Goal: Communication & Community: Share content

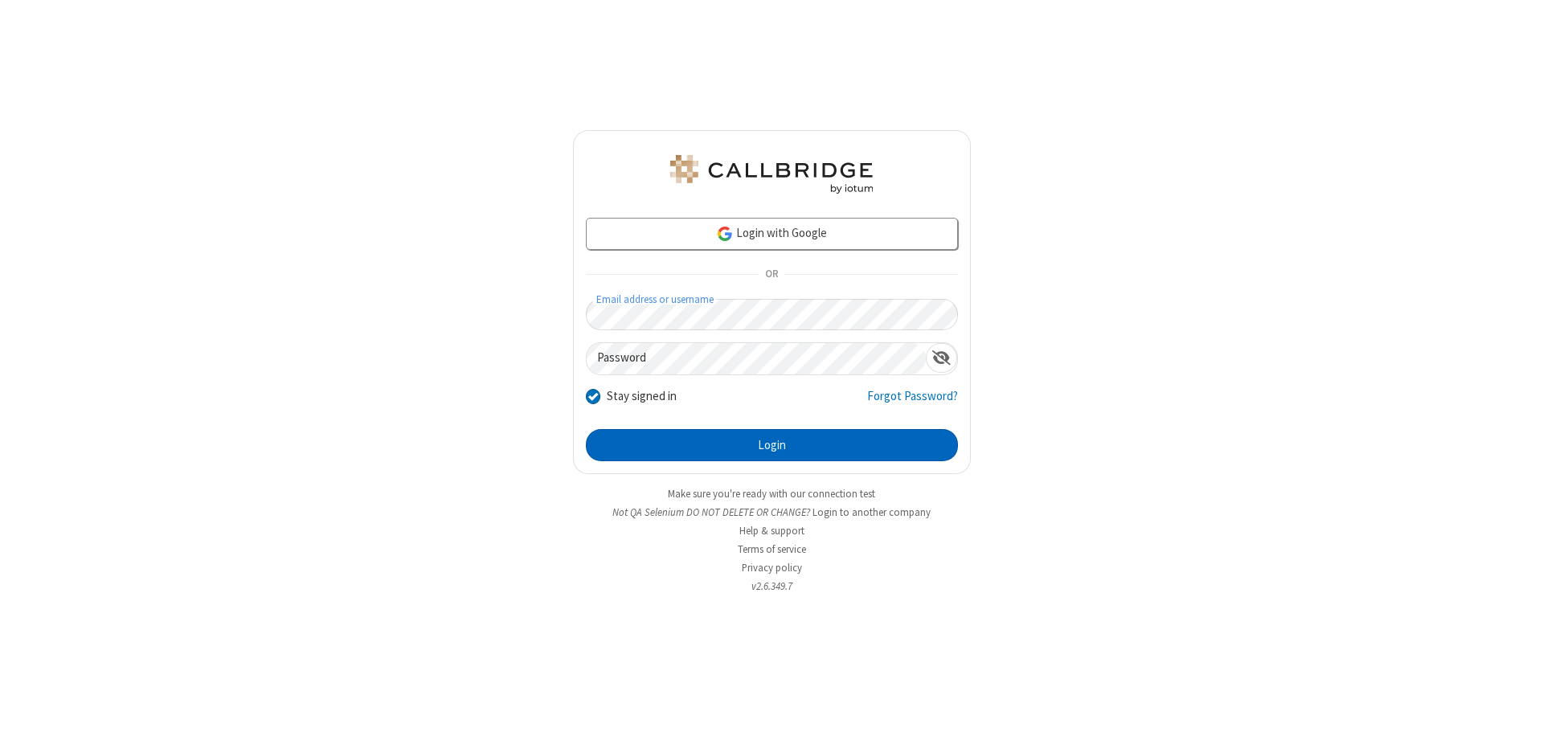
click at [771, 445] on button "Login" at bounding box center [772, 445] width 372 height 32
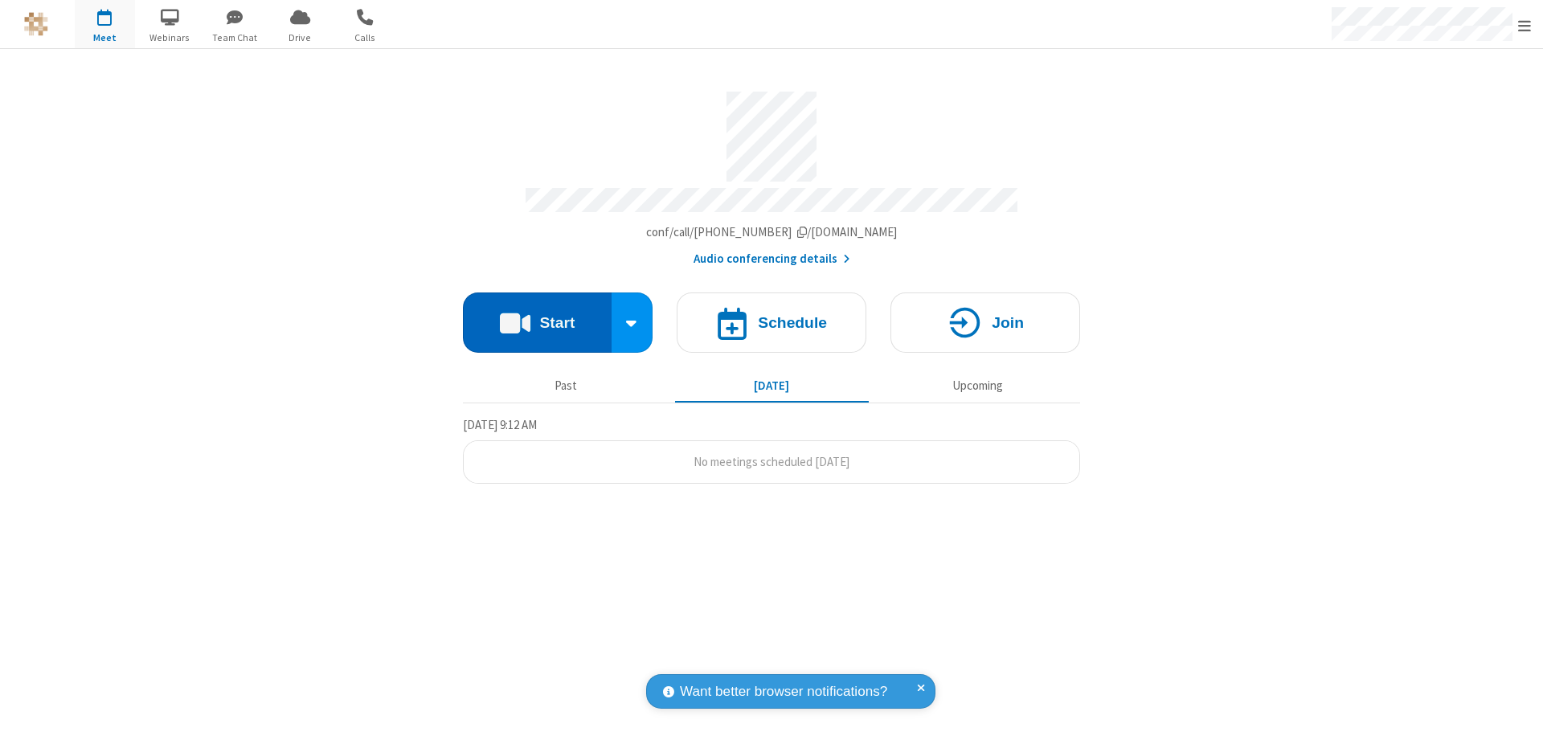
click at [537, 315] on button "Start" at bounding box center [537, 322] width 149 height 60
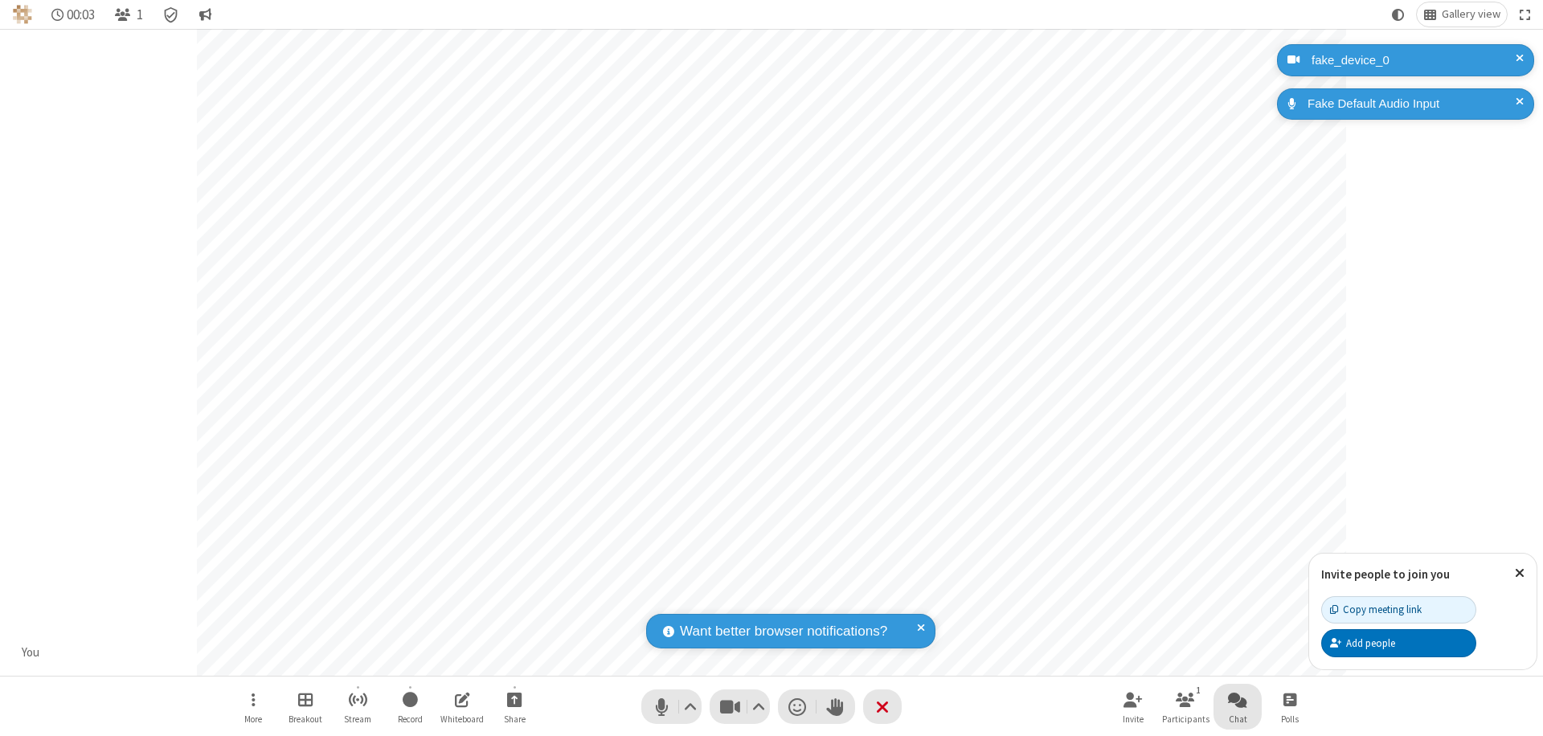
click at [1237, 699] on span "Open chat" at bounding box center [1237, 699] width 19 height 20
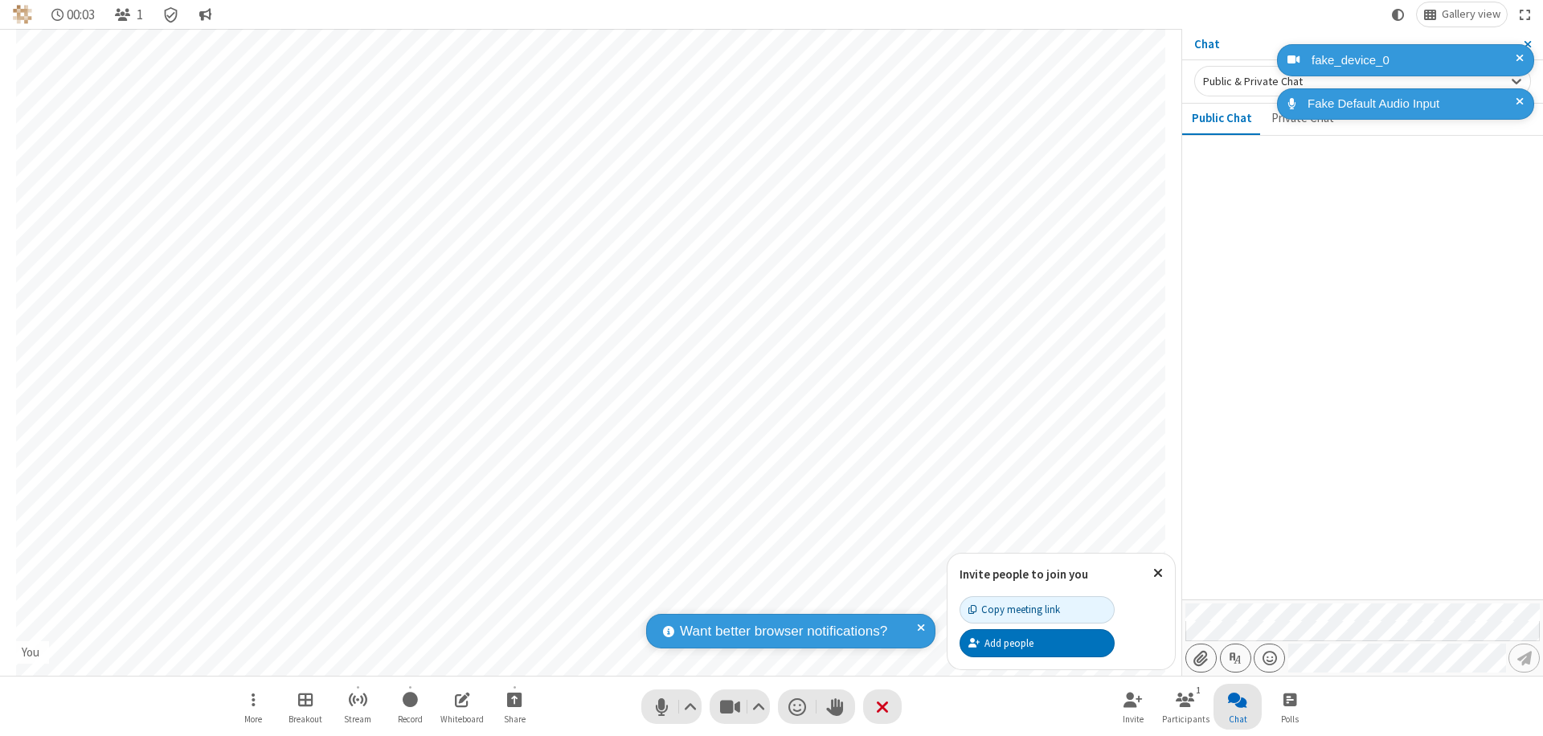
type input "C:\fakepath\doc_test.docx"
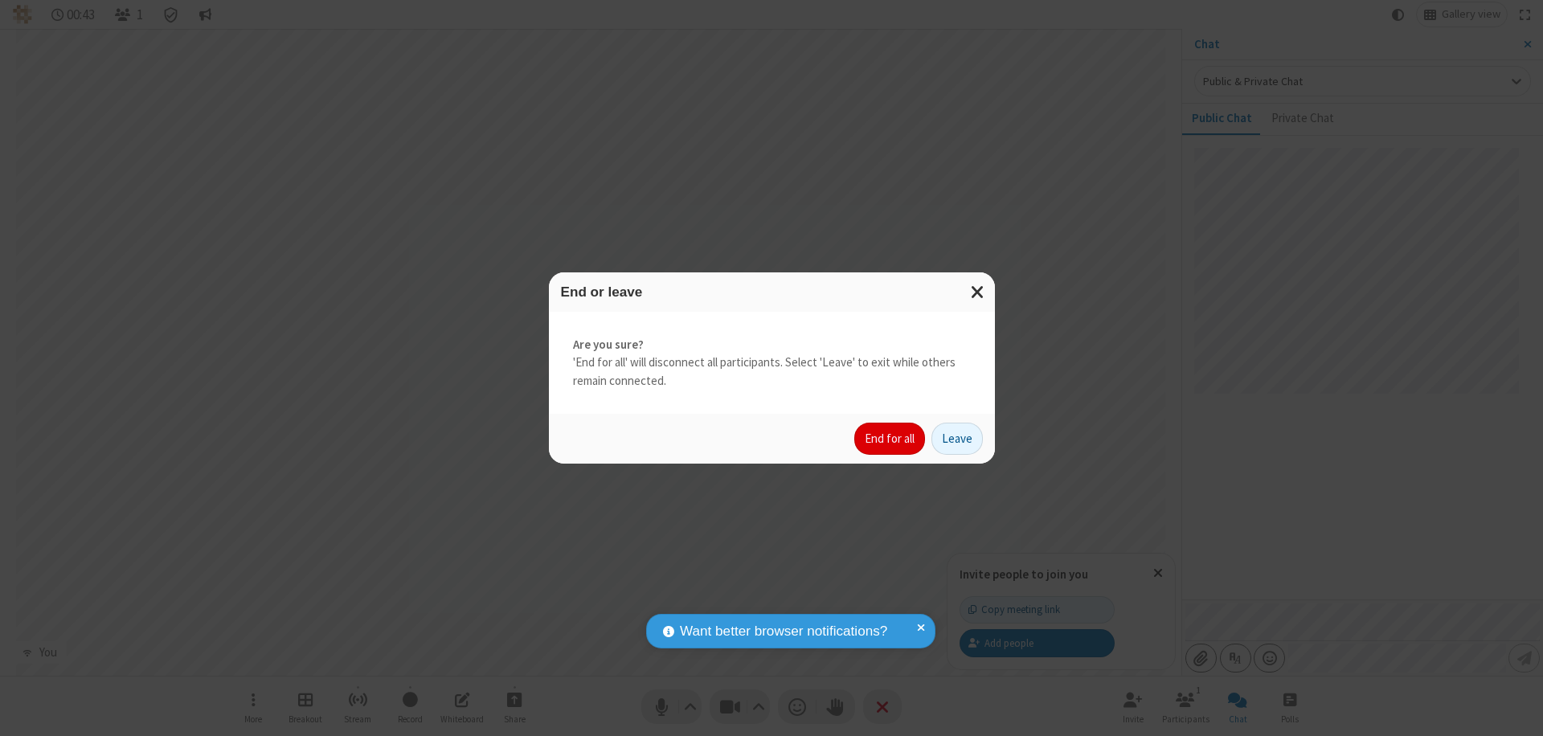
click at [890, 439] on button "End for all" at bounding box center [889, 439] width 71 height 32
